Goal: Task Accomplishment & Management: Use online tool/utility

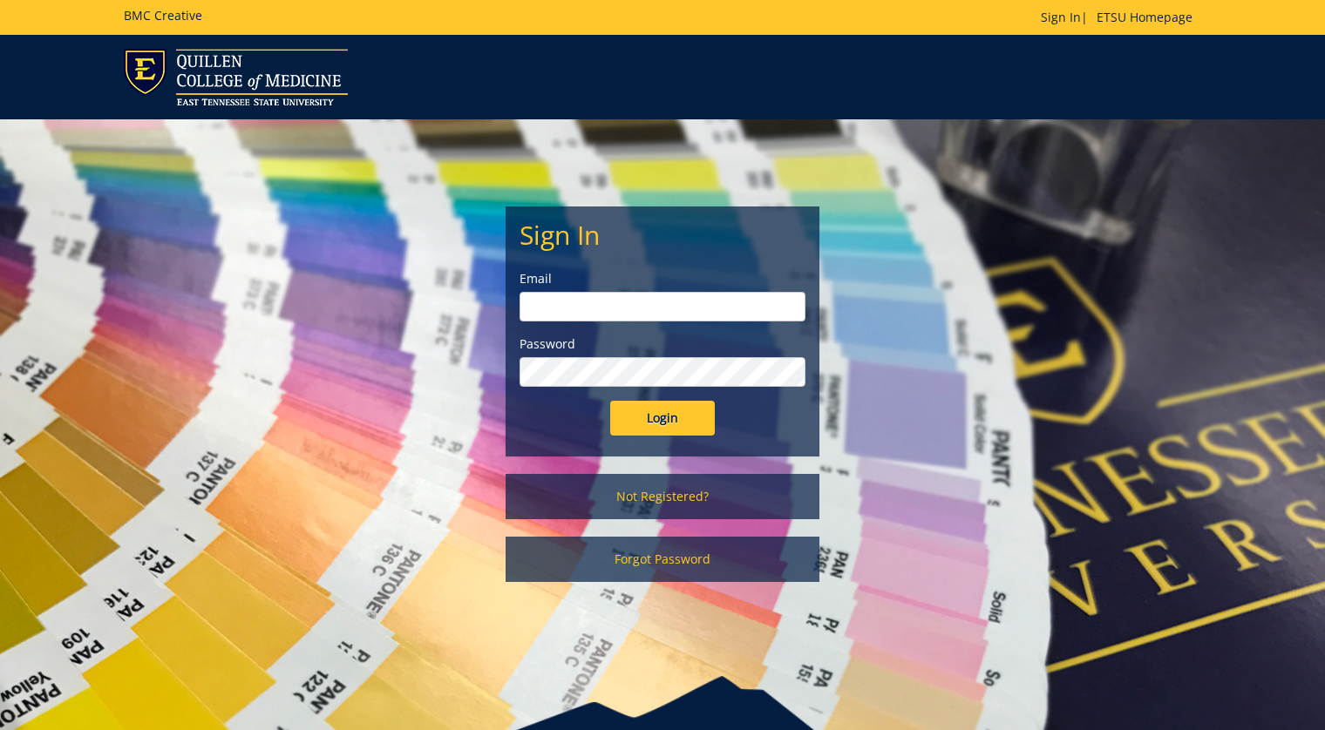
type input "[EMAIL_ADDRESS][DOMAIN_NAME]"
click at [681, 421] on input "Login" at bounding box center [662, 418] width 105 height 35
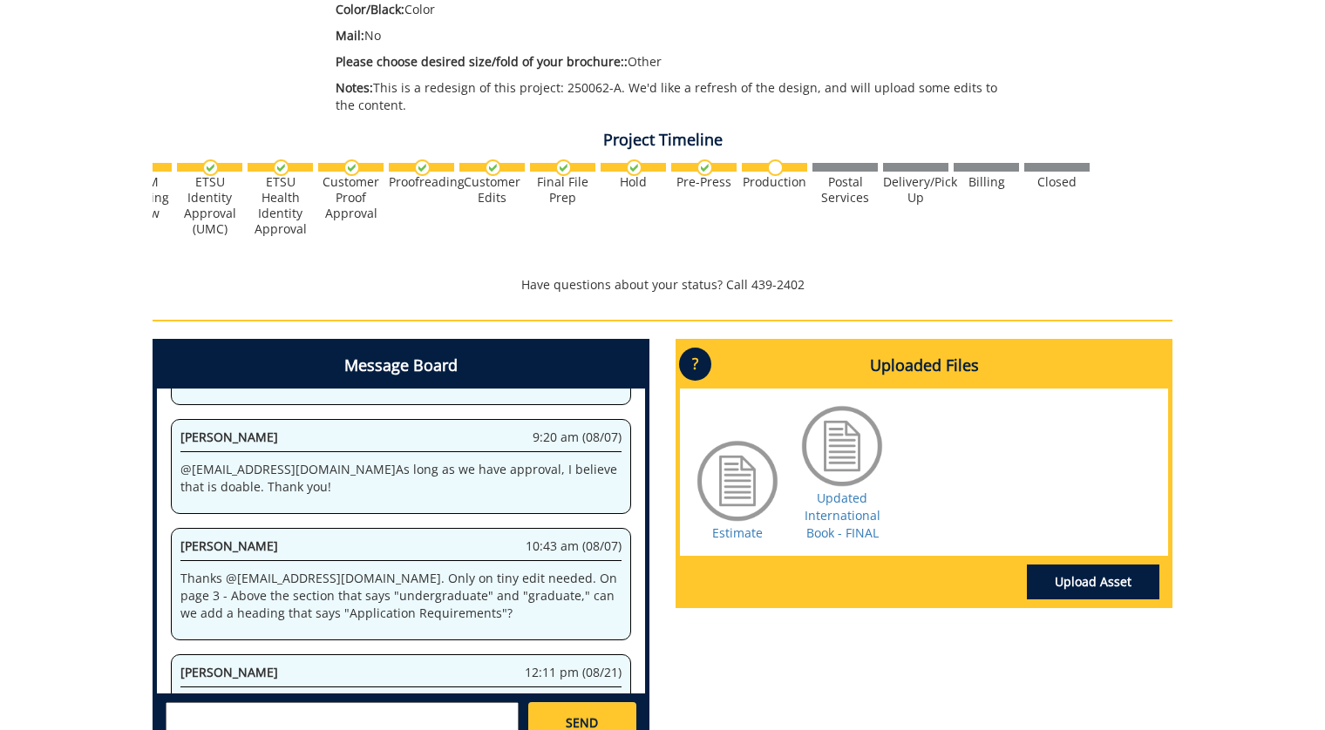
scroll to position [478, 0]
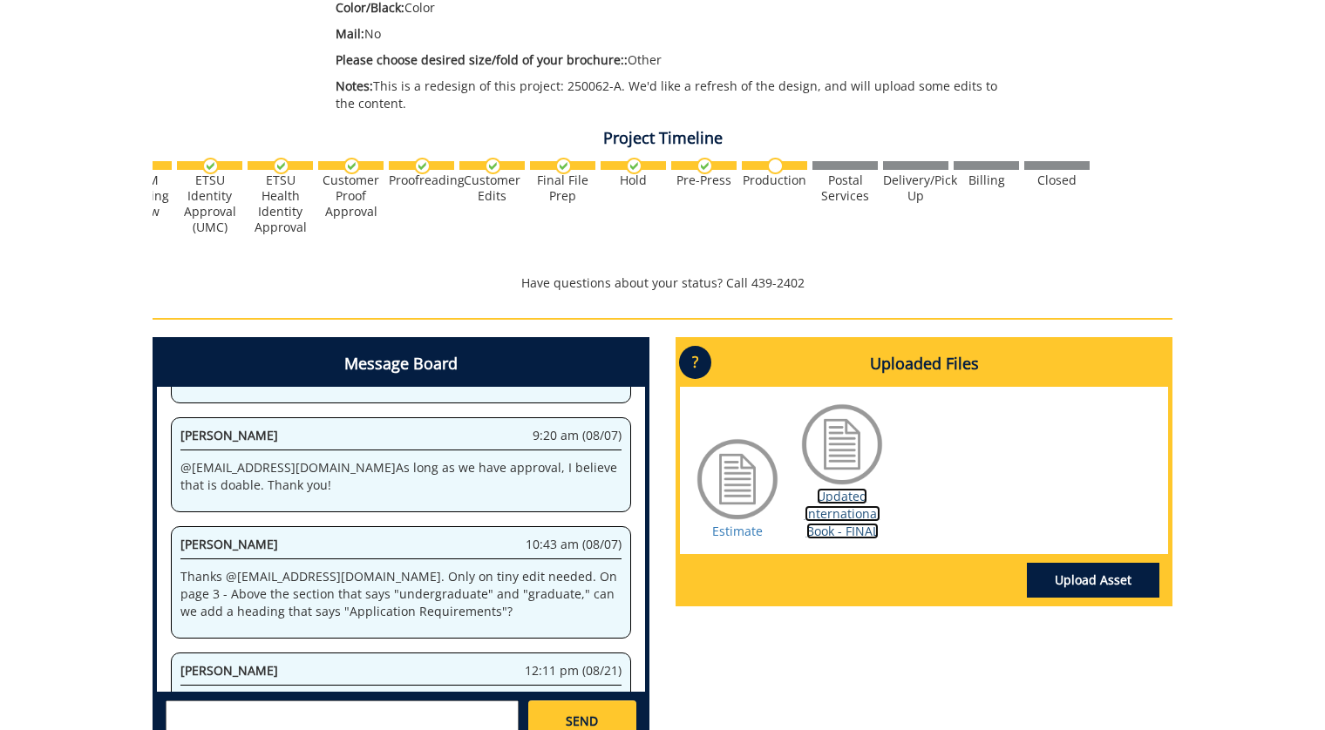
click at [839, 525] on link "Updated International Book - FINAL" at bounding box center [843, 513] width 76 height 51
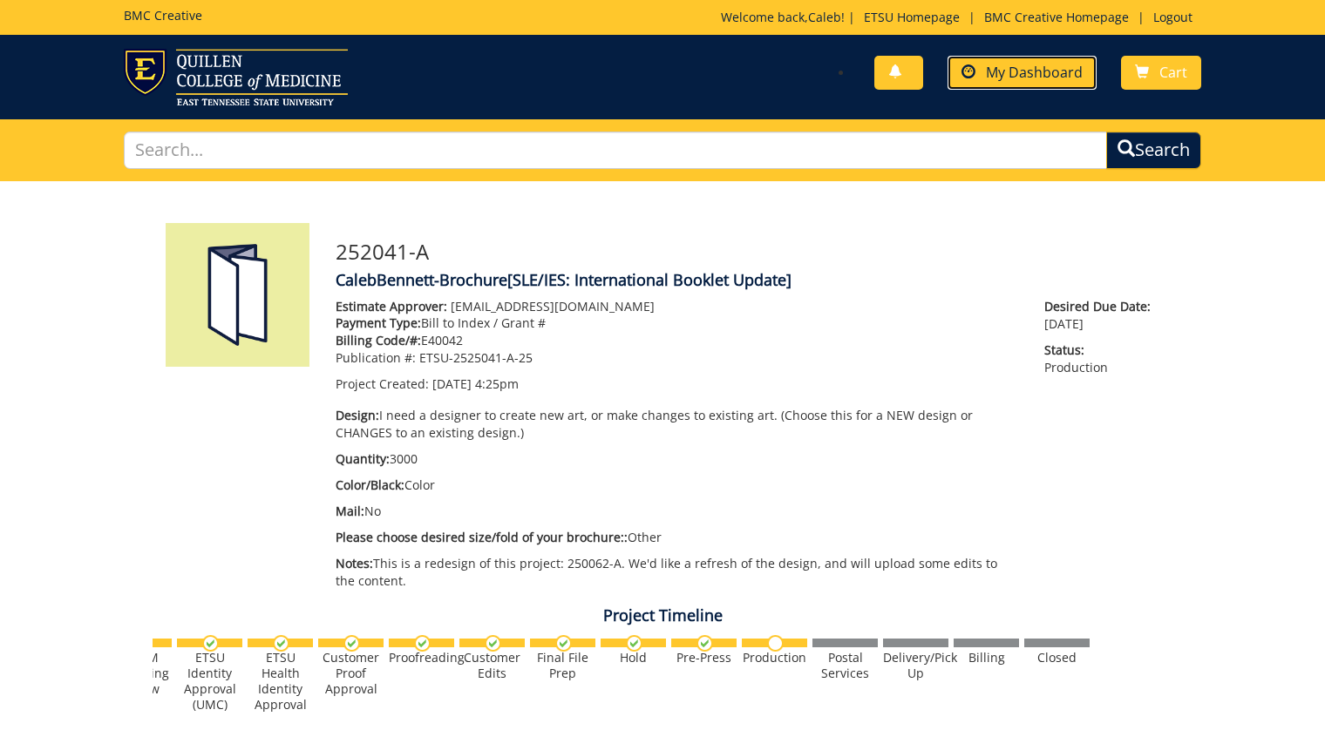
click at [1023, 68] on span "My Dashboard" at bounding box center [1034, 72] width 97 height 19
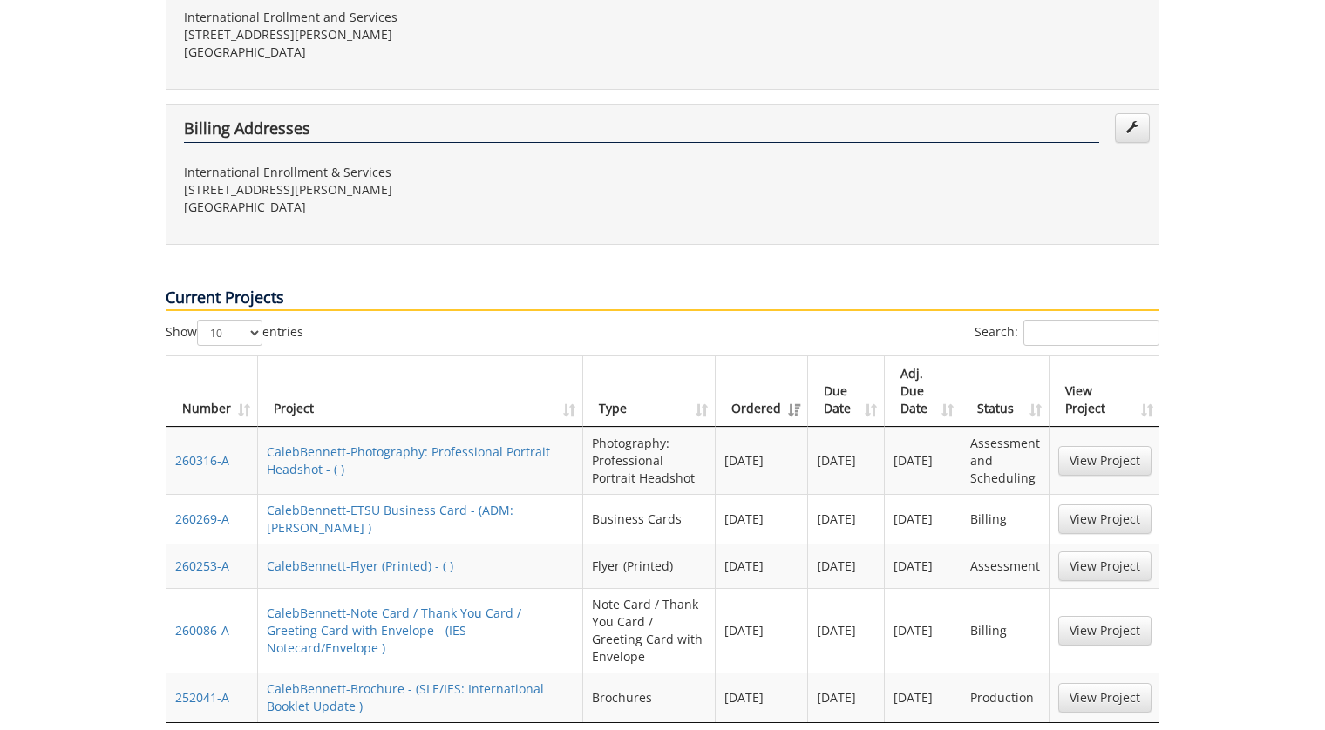
scroll to position [0, 2]
click at [335, 558] on link "CalebBennett-Flyer (Printed) - ( )" at bounding box center [358, 566] width 187 height 17
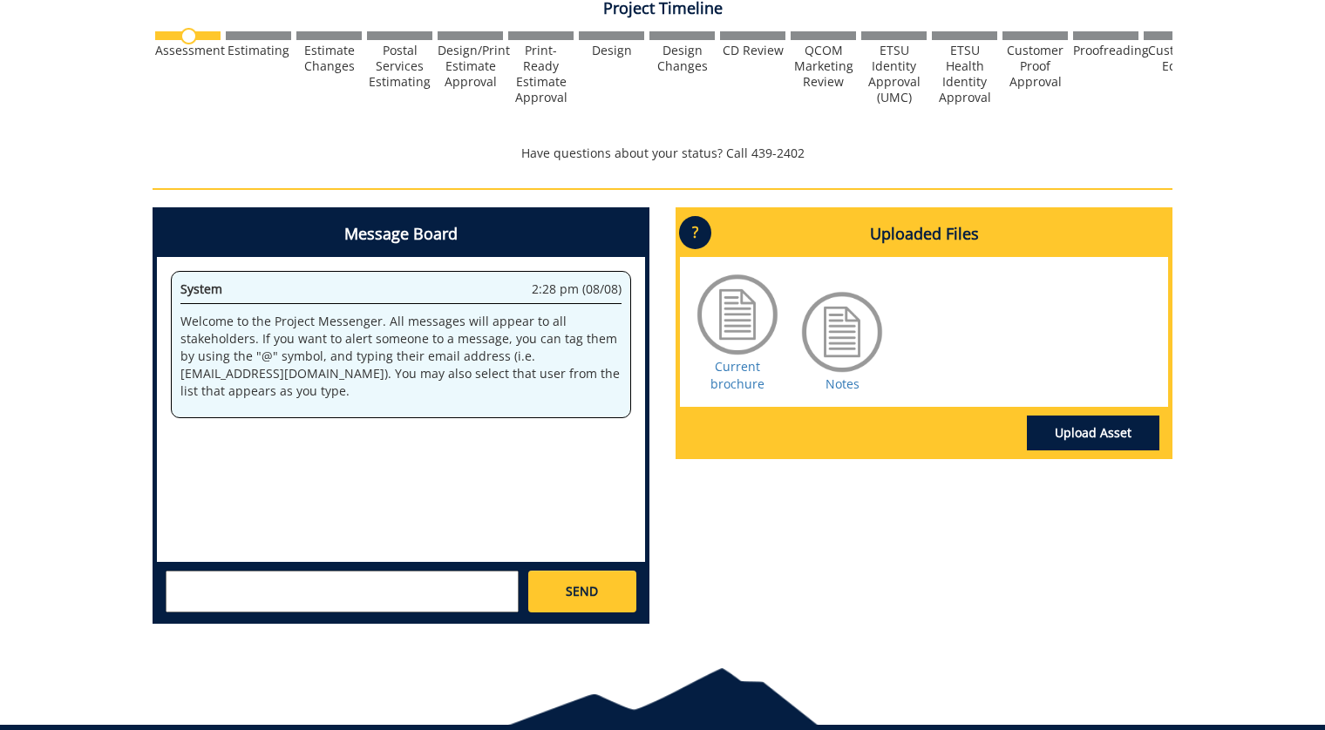
scroll to position [642, 0]
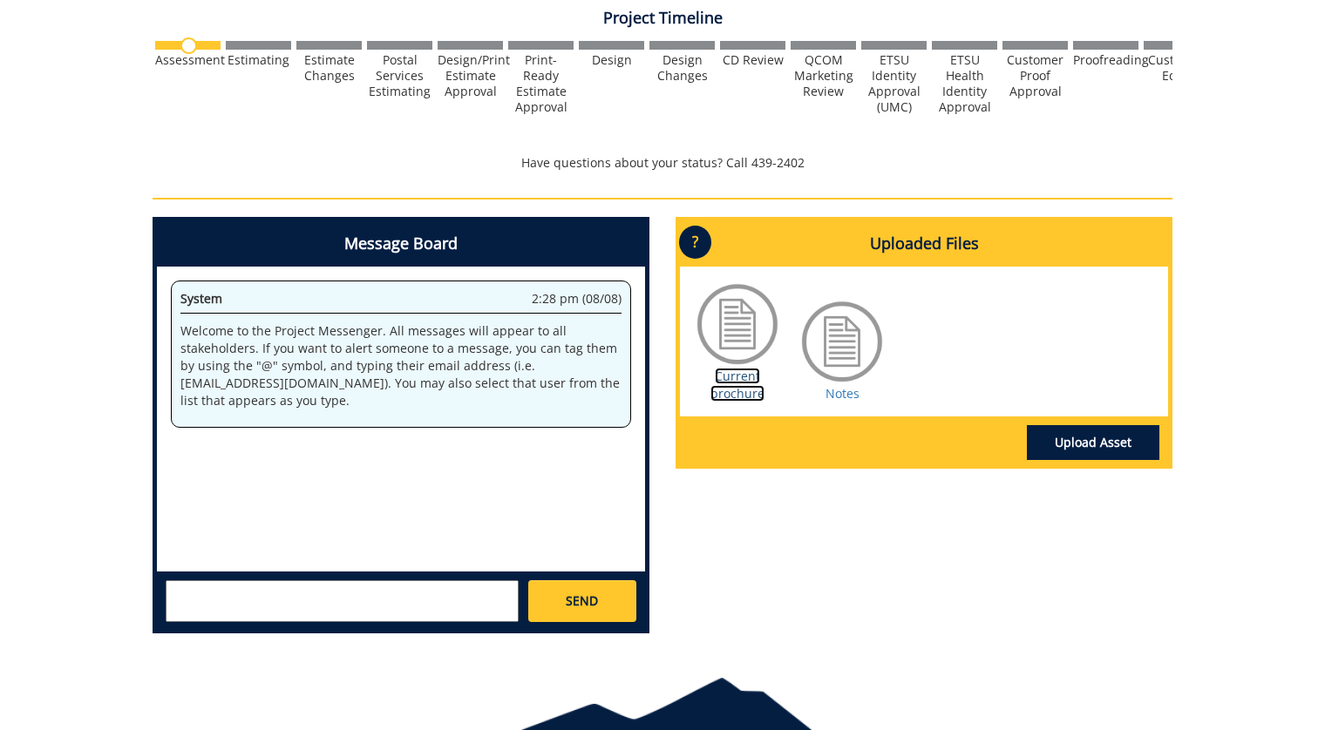
click at [743, 393] on link "Current brochure" at bounding box center [737, 385] width 54 height 34
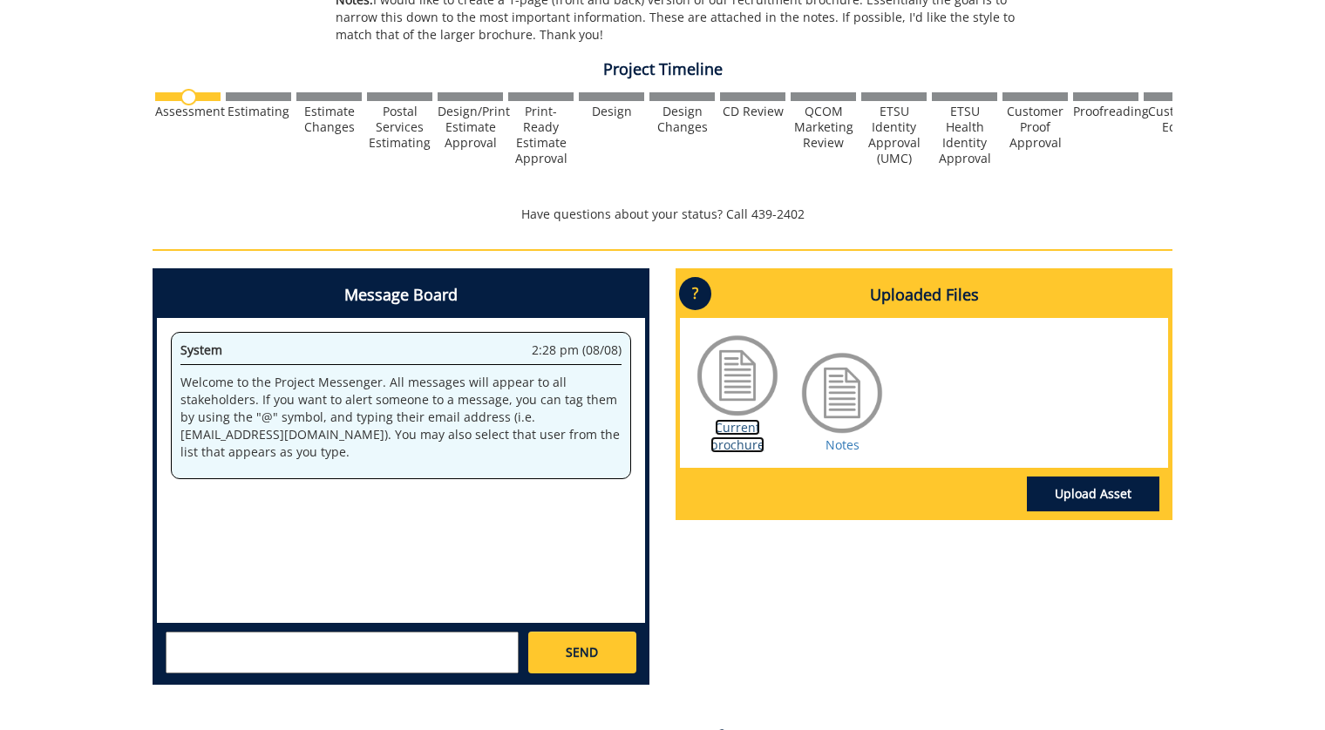
scroll to position [594, 0]
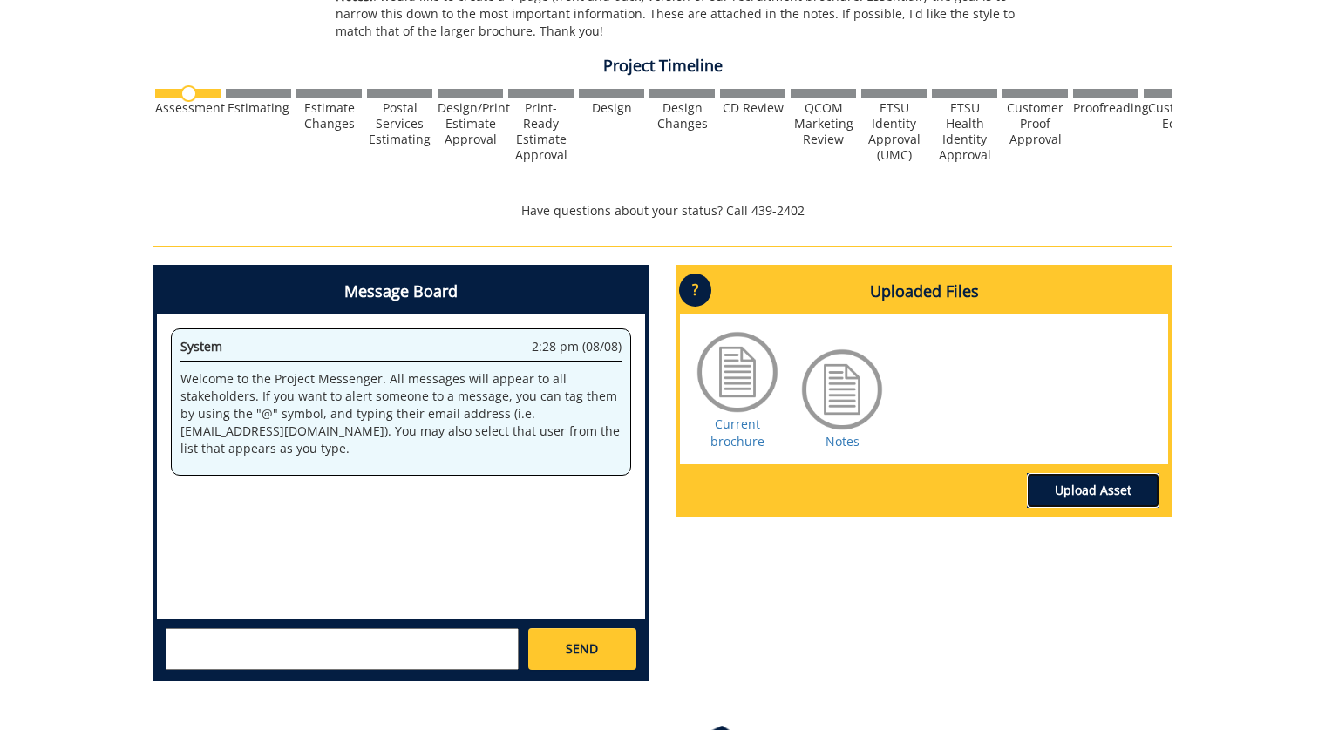
click at [1057, 482] on link "Upload Asset" at bounding box center [1093, 490] width 133 height 35
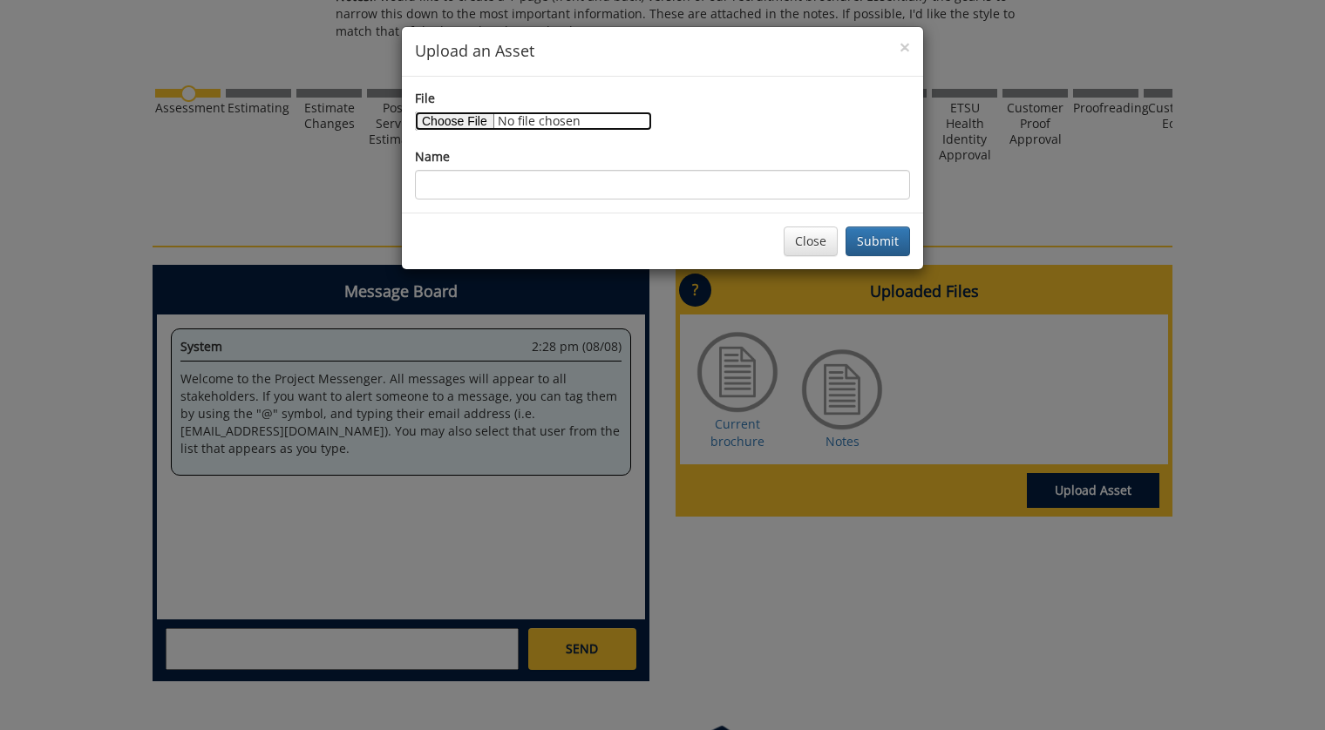
click at [493, 119] on input "File" at bounding box center [533, 121] width 237 height 19
type input "C:\fakepath\updated international book - final-68a75b80039040.68904242.pdf"
click at [483, 168] on div "Name" at bounding box center [662, 173] width 495 height 51
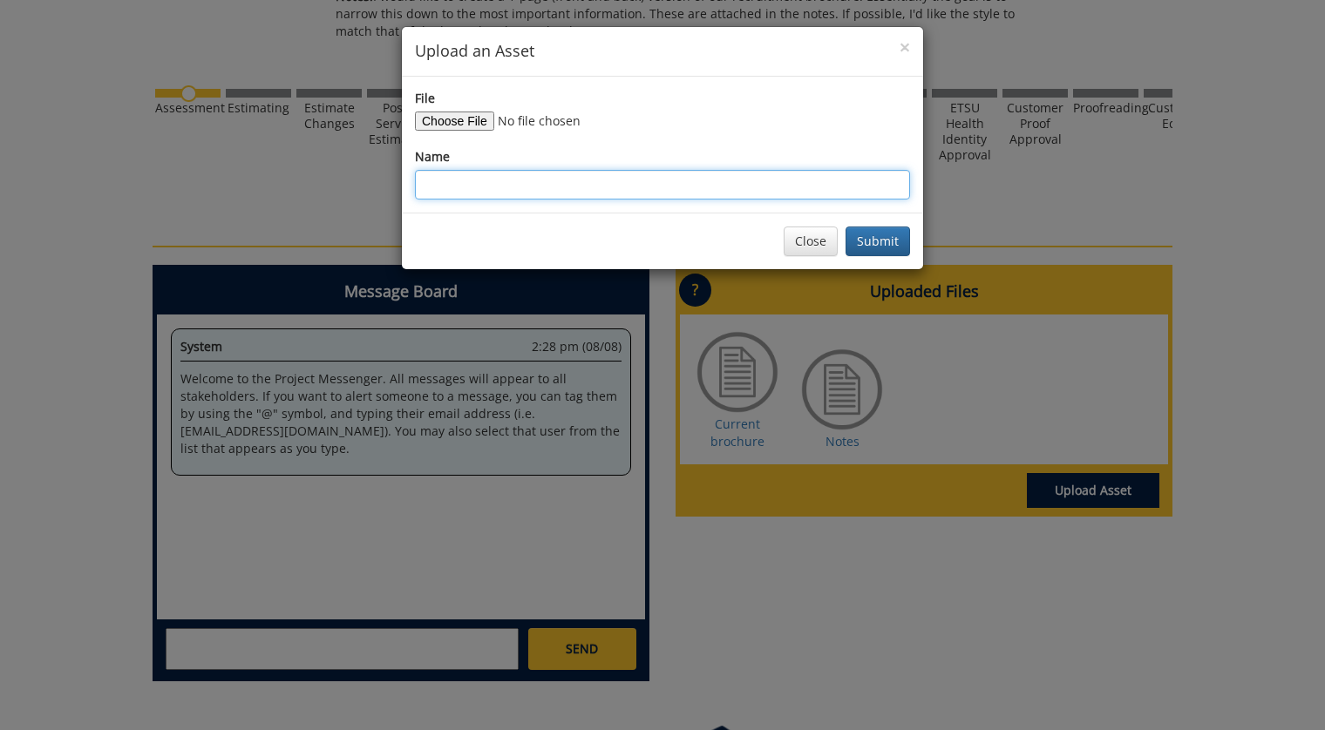
click at [492, 183] on input "Name" at bounding box center [662, 185] width 495 height 30
type input "Final Brochure"
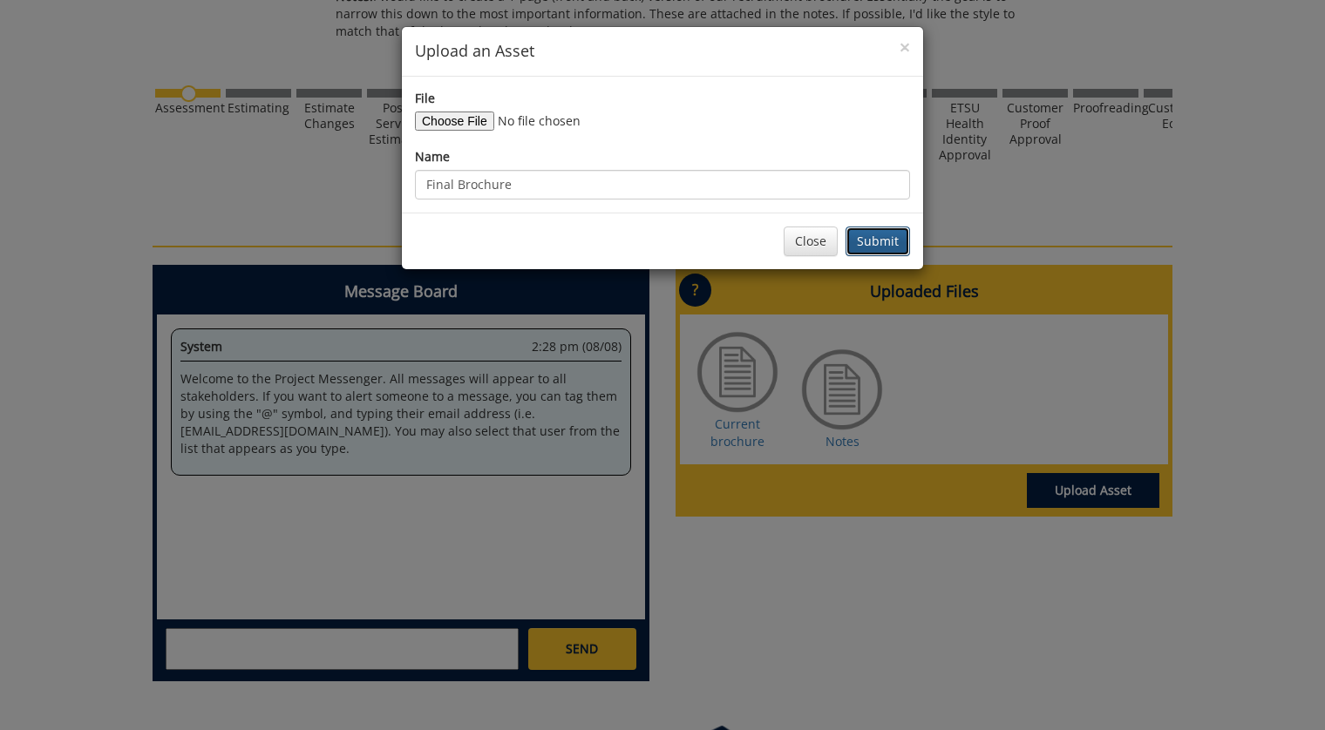
click at [869, 243] on button "Submit" at bounding box center [878, 242] width 65 height 30
